Goal: Task Accomplishment & Management: Manage account settings

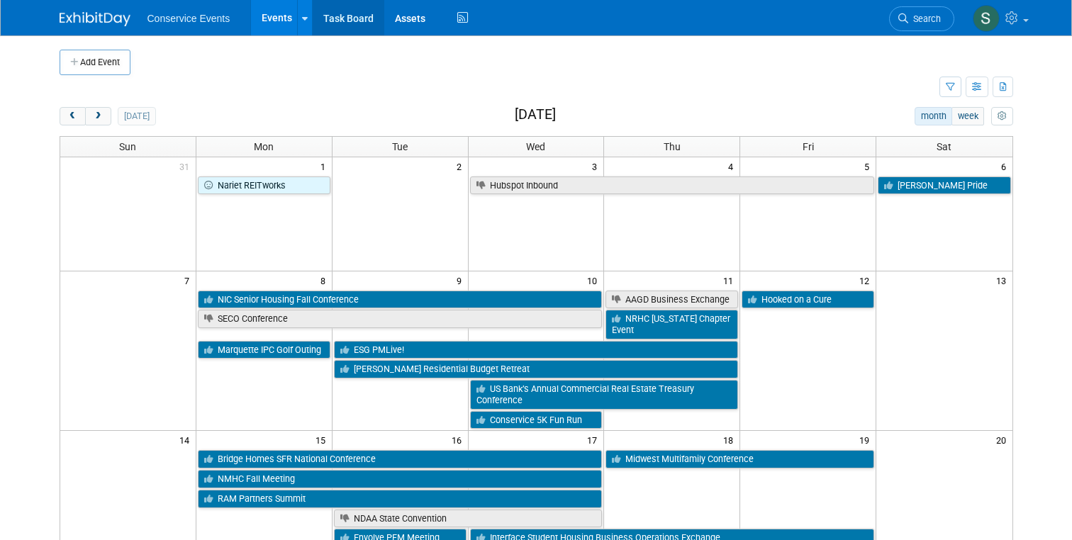
click at [344, 16] on link "Task Board" at bounding box center [349, 17] width 72 height 35
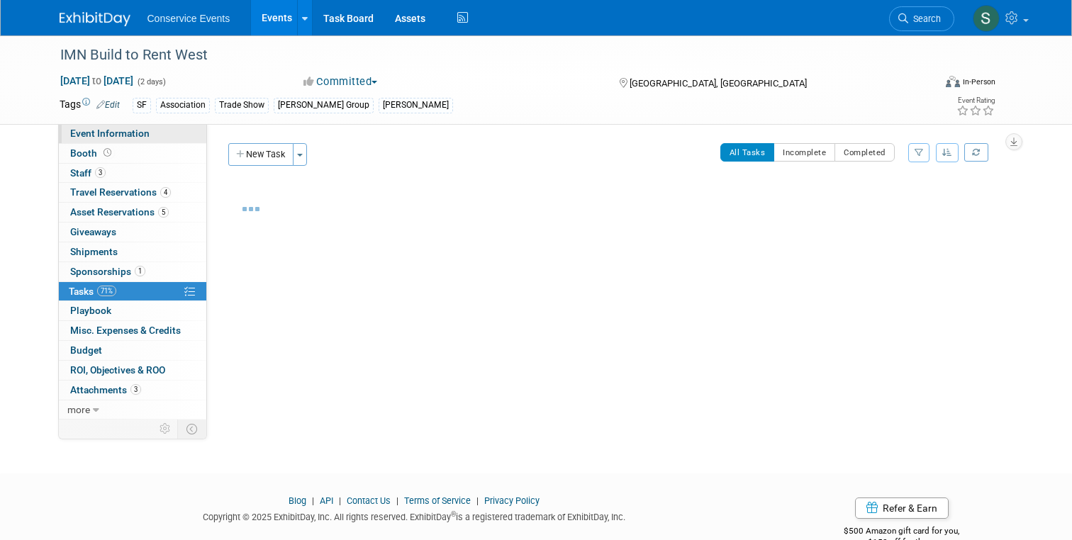
click at [98, 128] on span "Event Information" at bounding box center [109, 133] width 79 height 11
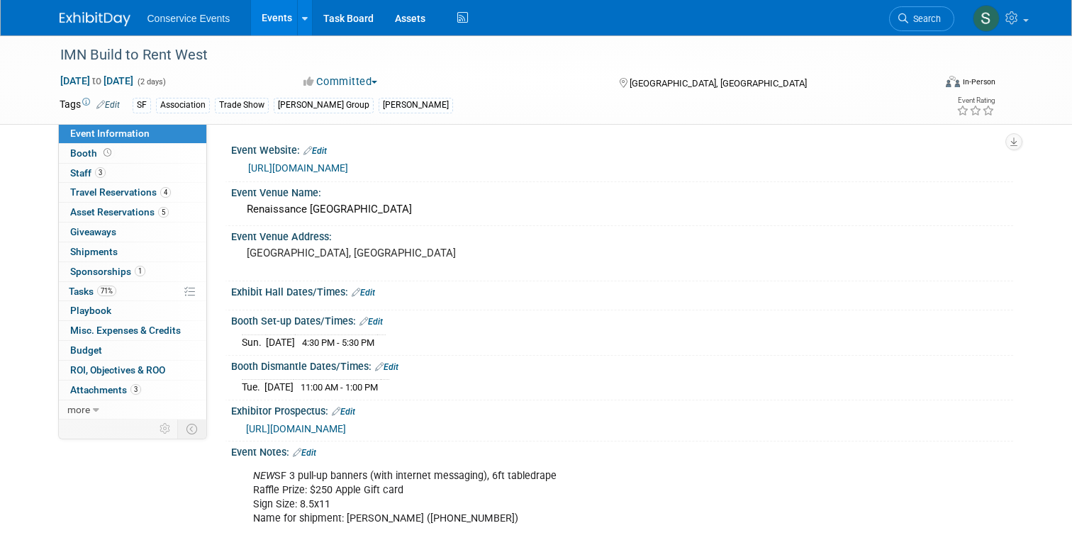
click at [110, 20] on img at bounding box center [95, 19] width 71 height 14
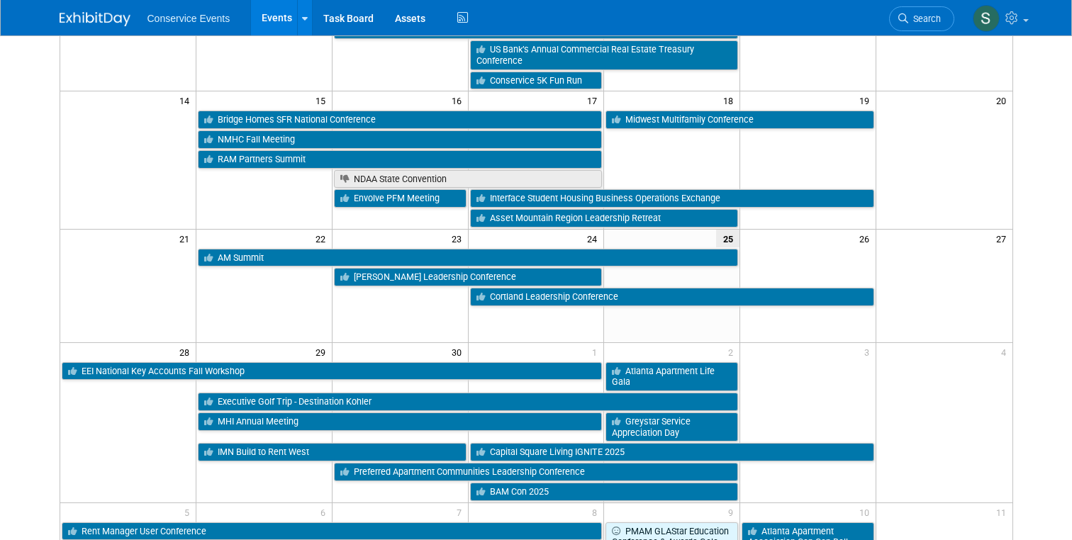
scroll to position [344, 0]
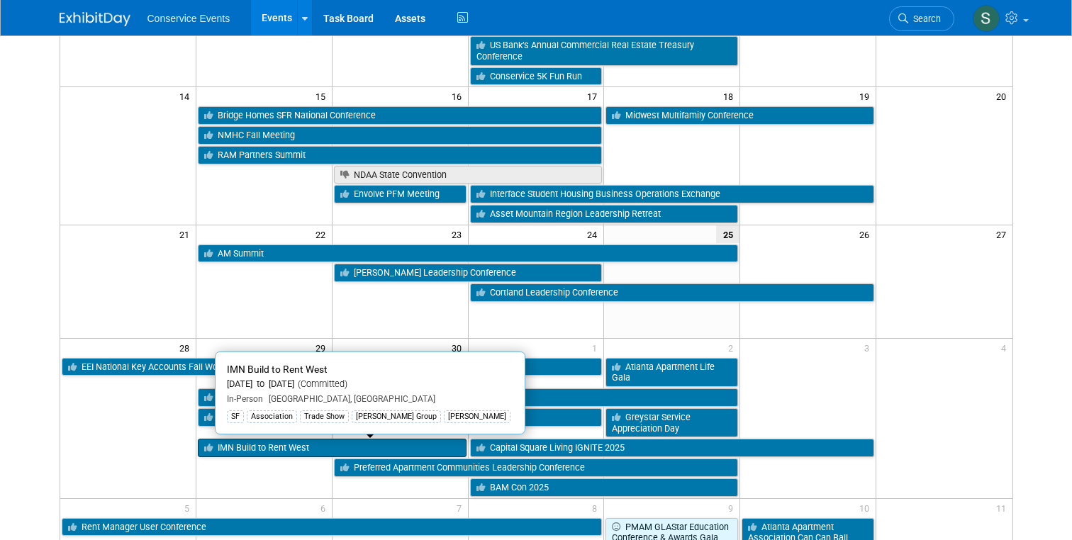
click at [252, 444] on link "IMN Build to Rent West" at bounding box center [332, 448] width 269 height 18
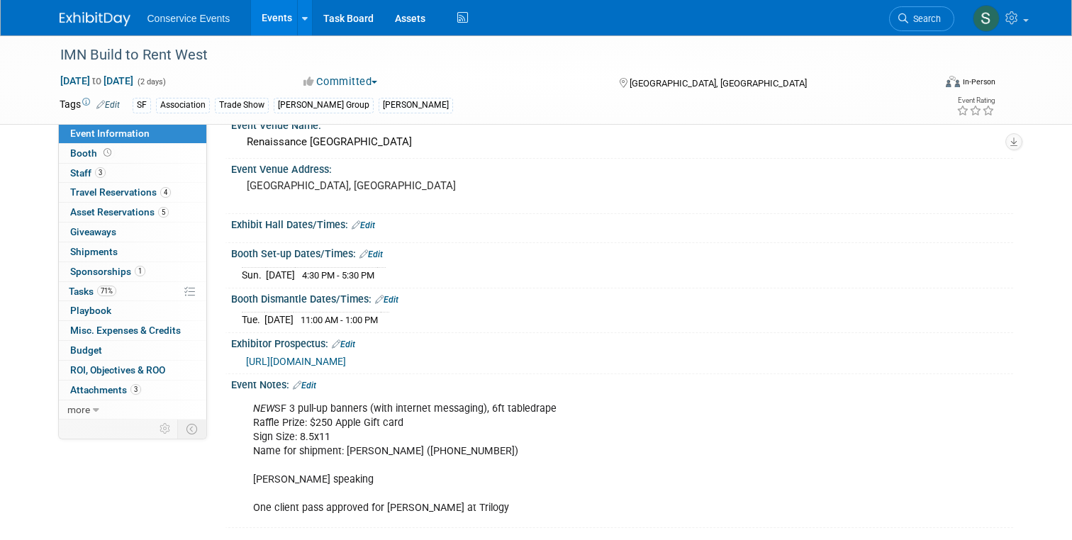
scroll to position [71, 0]
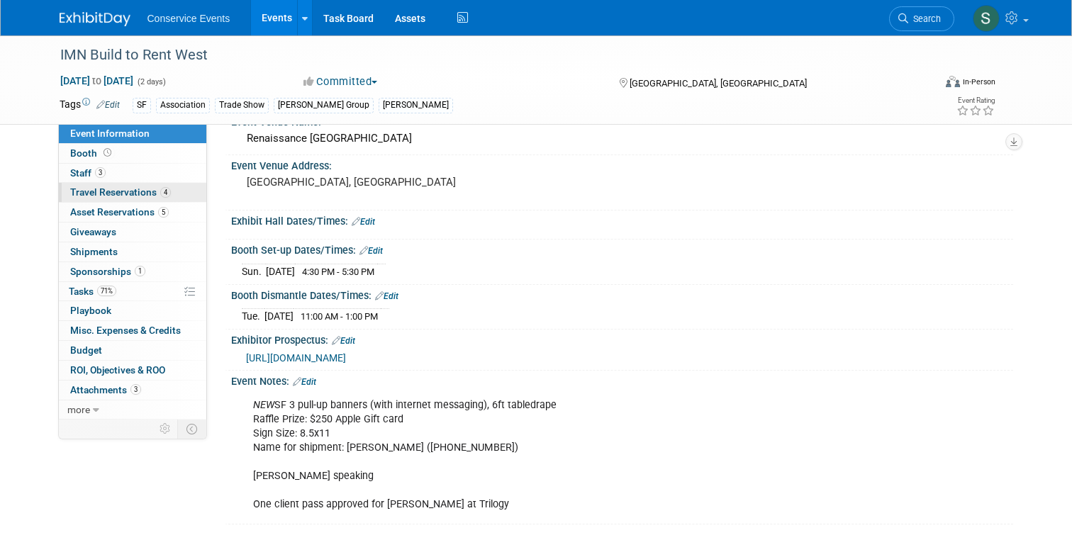
click at [94, 194] on span "Travel Reservations 4" at bounding box center [120, 191] width 101 height 11
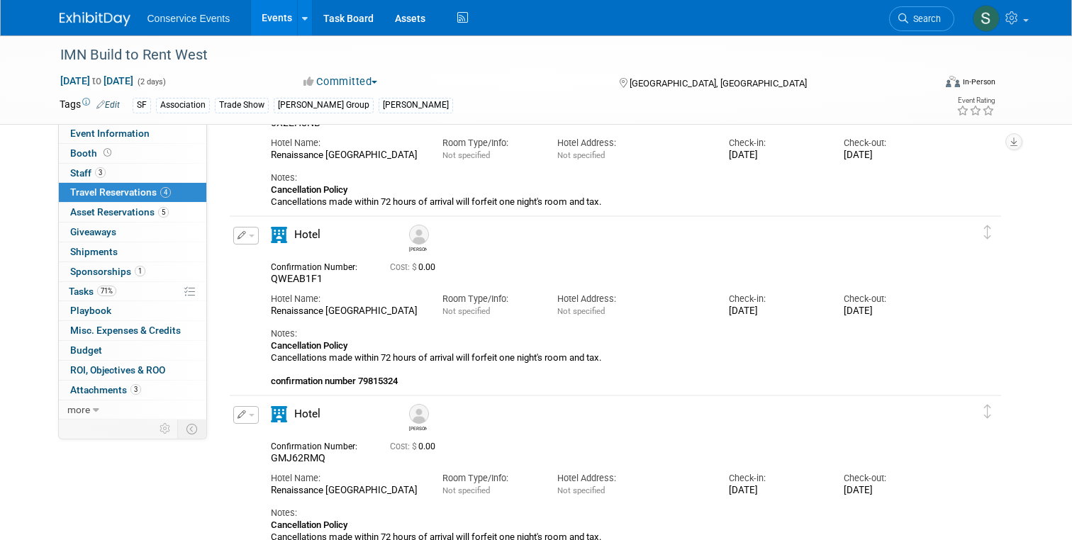
scroll to position [277, 0]
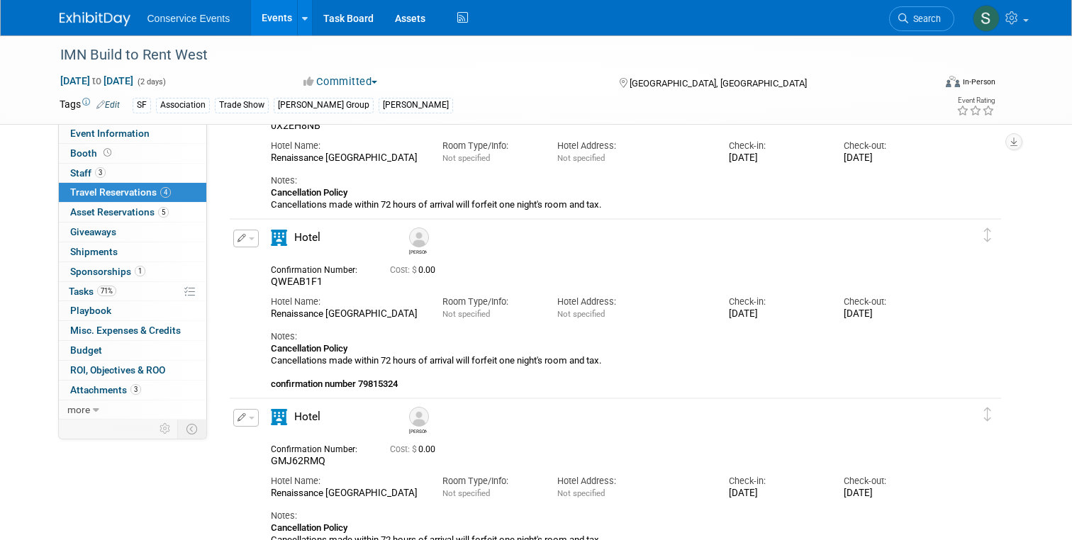
click at [244, 241] on icon "button" at bounding box center [241, 238] width 9 height 9
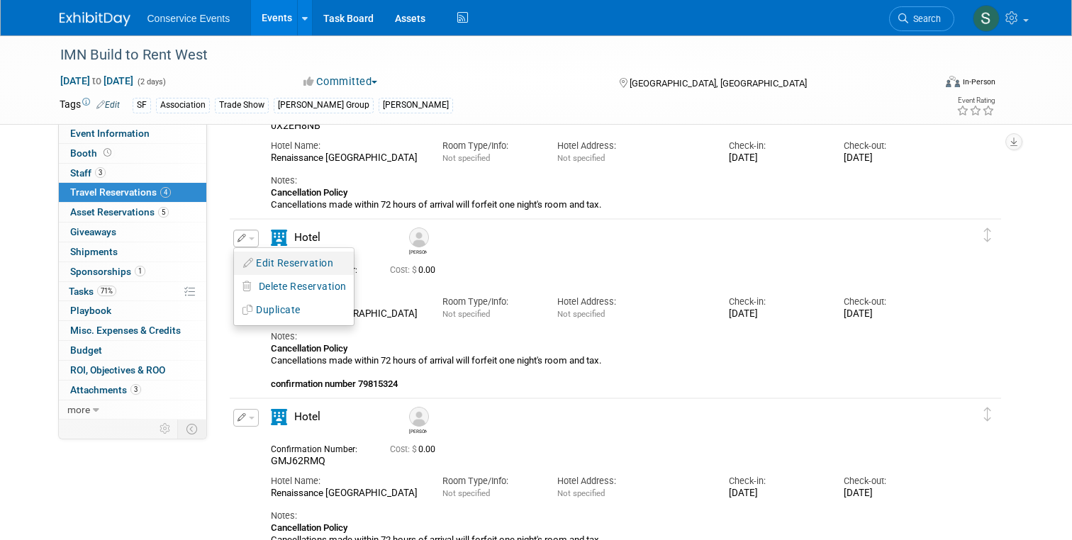
click at [299, 265] on button "Edit Reservation" at bounding box center [294, 263] width 120 height 21
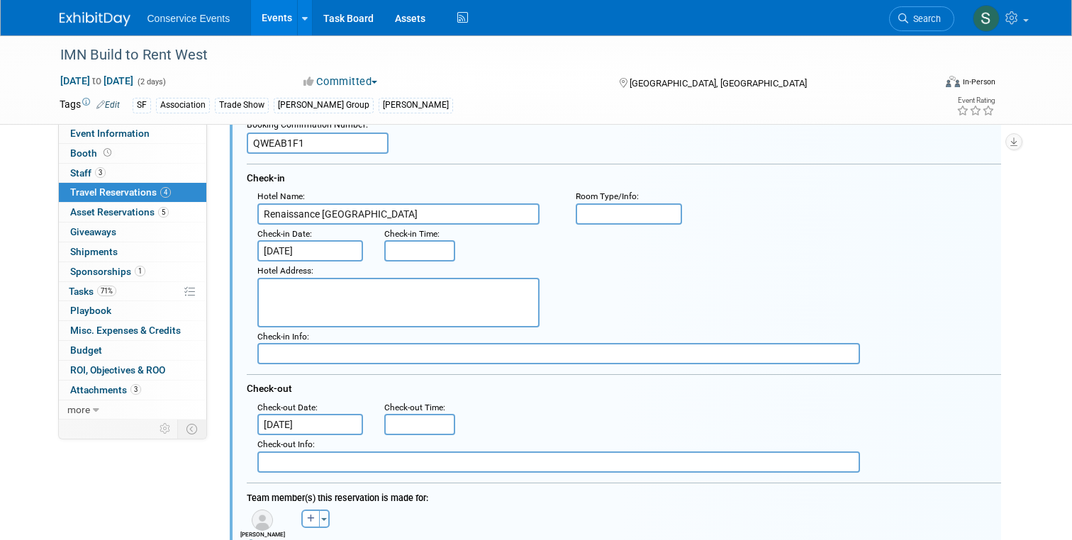
scroll to position [427, 0]
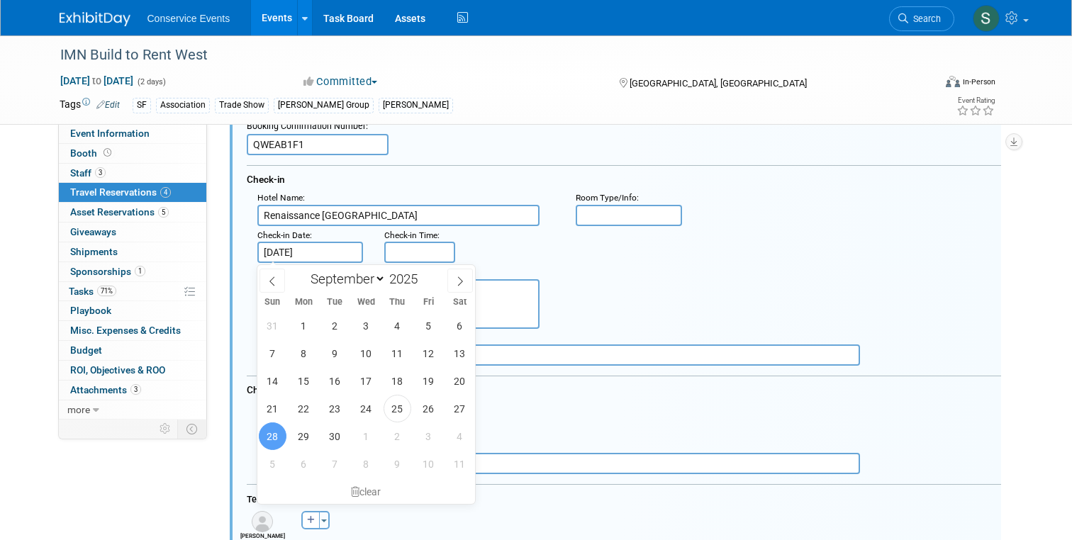
click at [342, 257] on input "[DATE]" at bounding box center [310, 252] width 106 height 21
click at [303, 437] on span "29" at bounding box center [304, 436] width 28 height 28
type input "[DATE]"
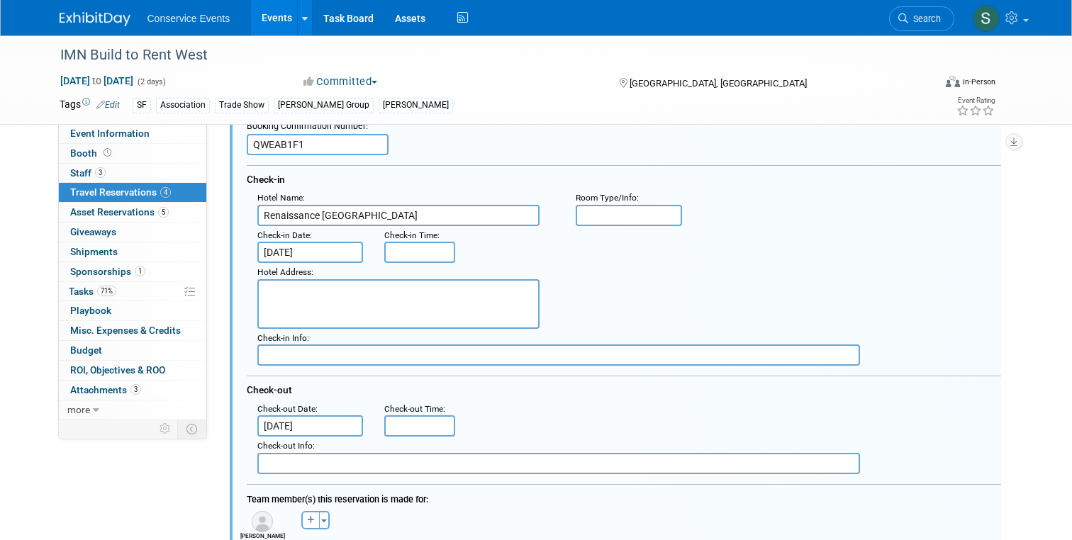
click at [307, 424] on input "[DATE]" at bounding box center [310, 425] width 106 height 21
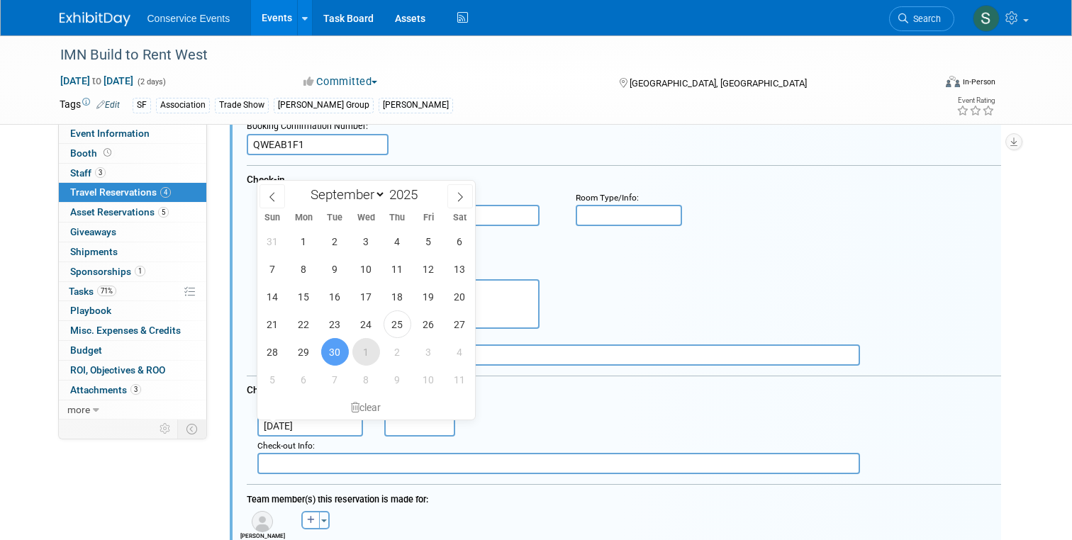
click at [369, 355] on span "1" at bounding box center [366, 352] width 28 height 28
type input "Oct 1, 2025"
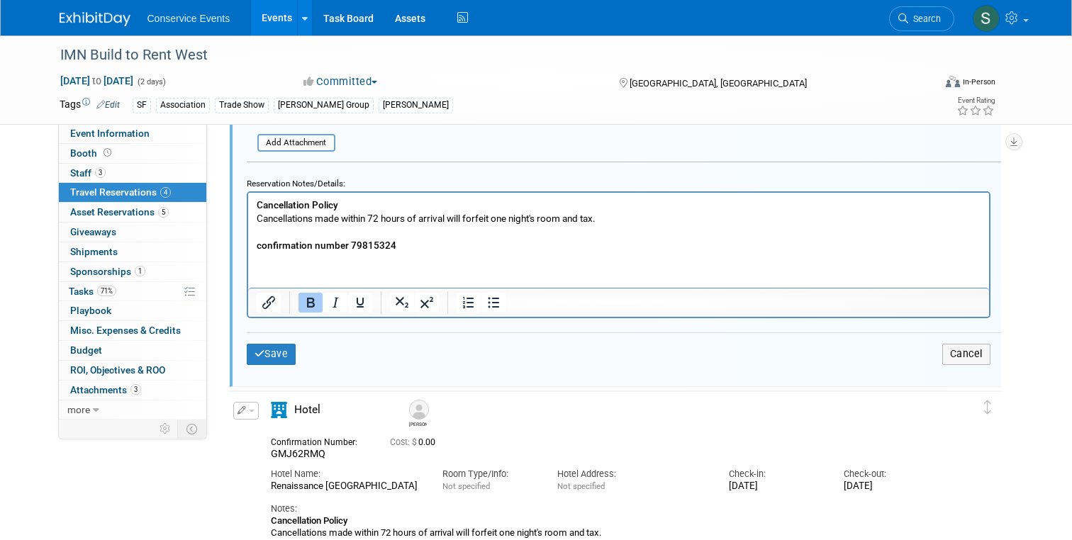
scroll to position [1001, 0]
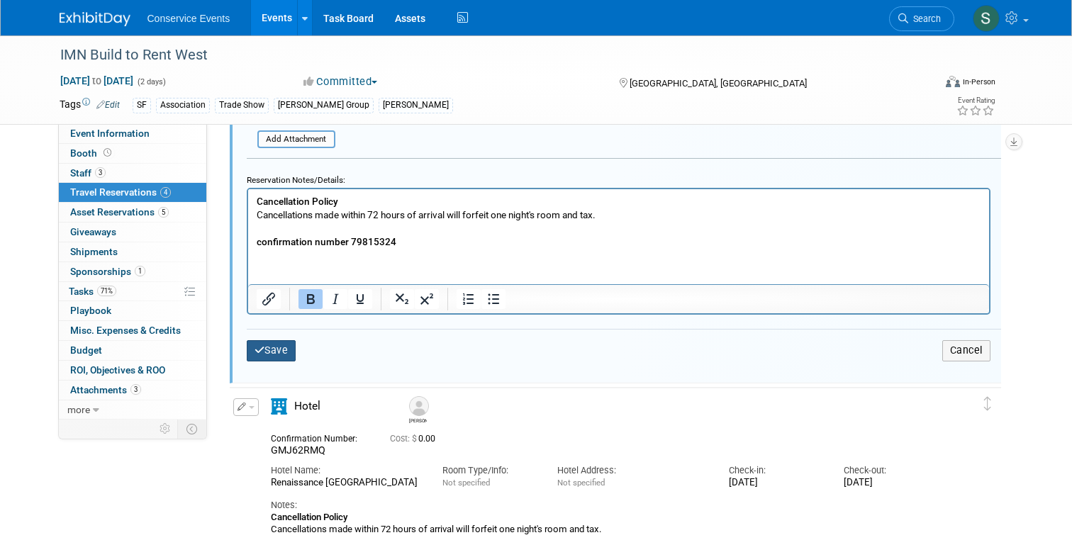
click at [269, 354] on button "Save" at bounding box center [272, 350] width 50 height 21
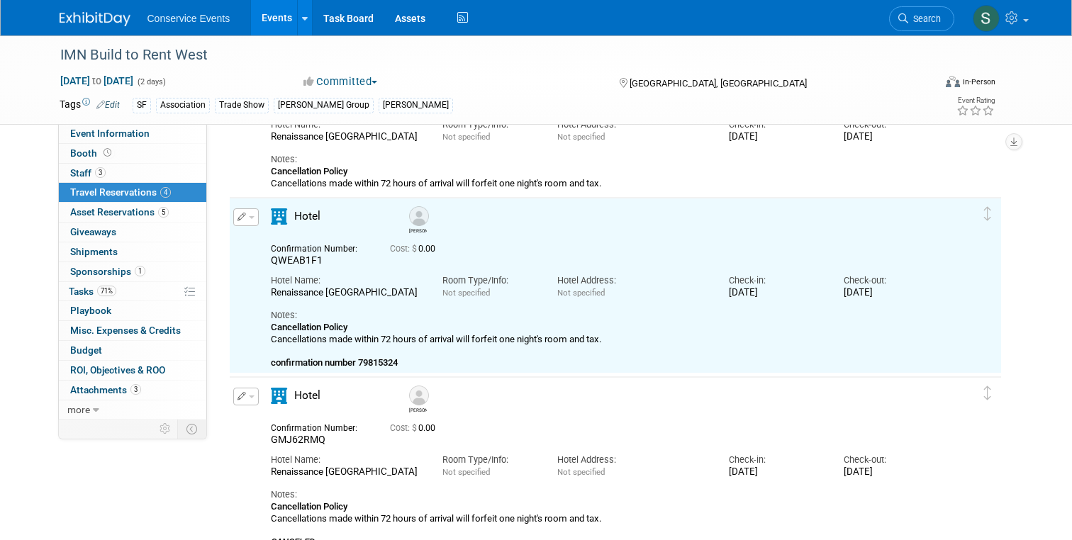
scroll to position [286, 0]
